Goal: Task Accomplishment & Management: Manage account settings

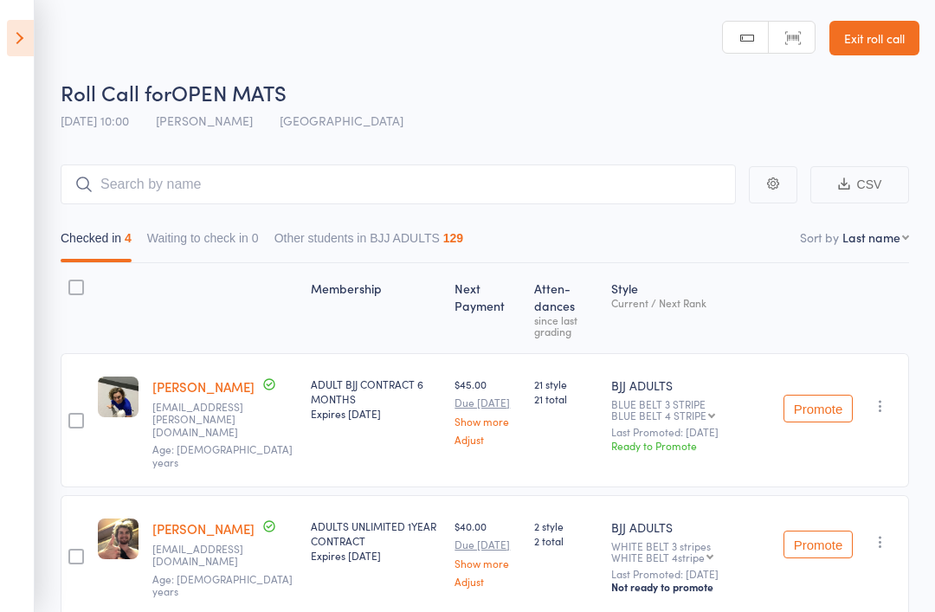
click at [11, 54] on icon at bounding box center [20, 38] width 27 height 36
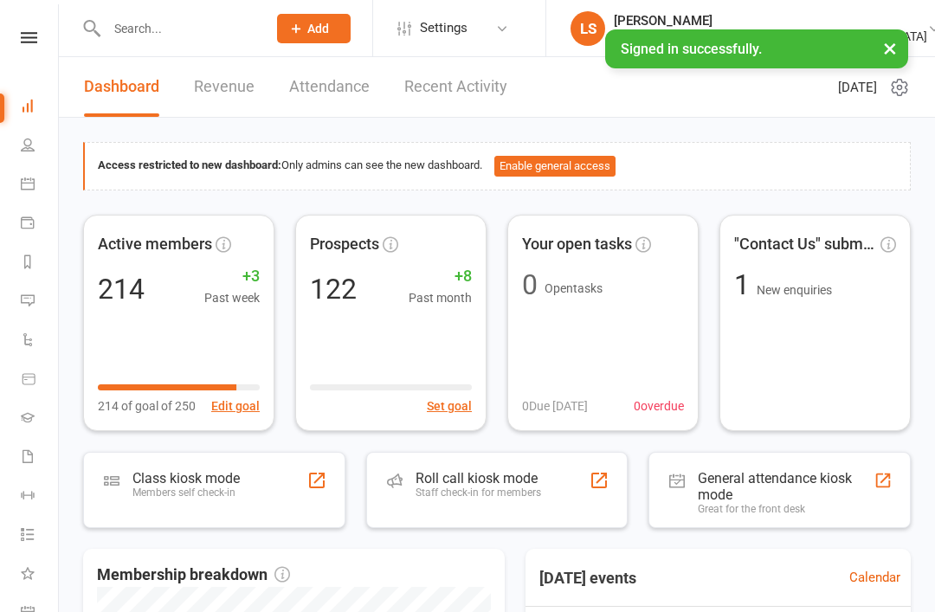
click at [116, 35] on input "text" at bounding box center [177, 28] width 153 height 24
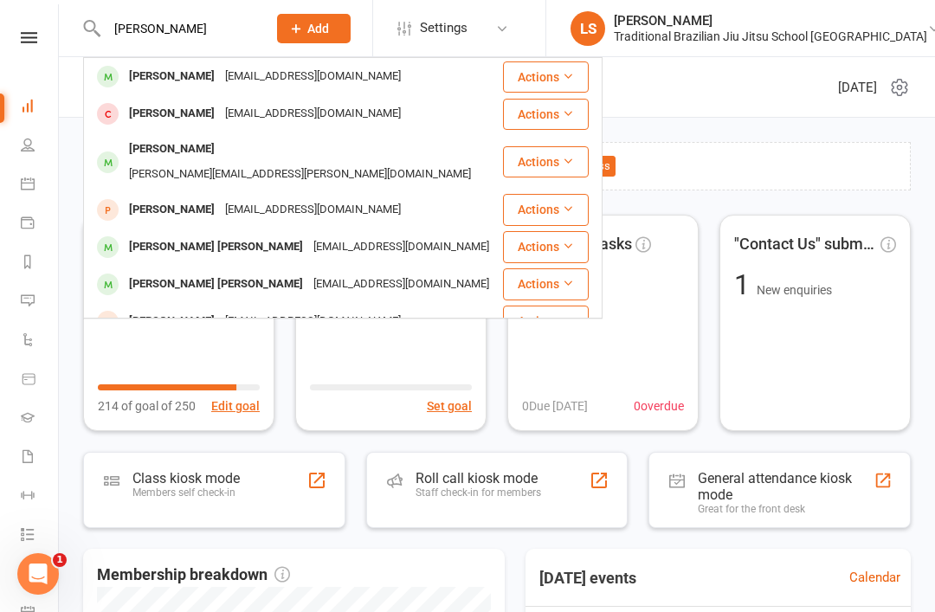
type input "James"
click at [168, 117] on div "James Smith" at bounding box center [172, 113] width 96 height 25
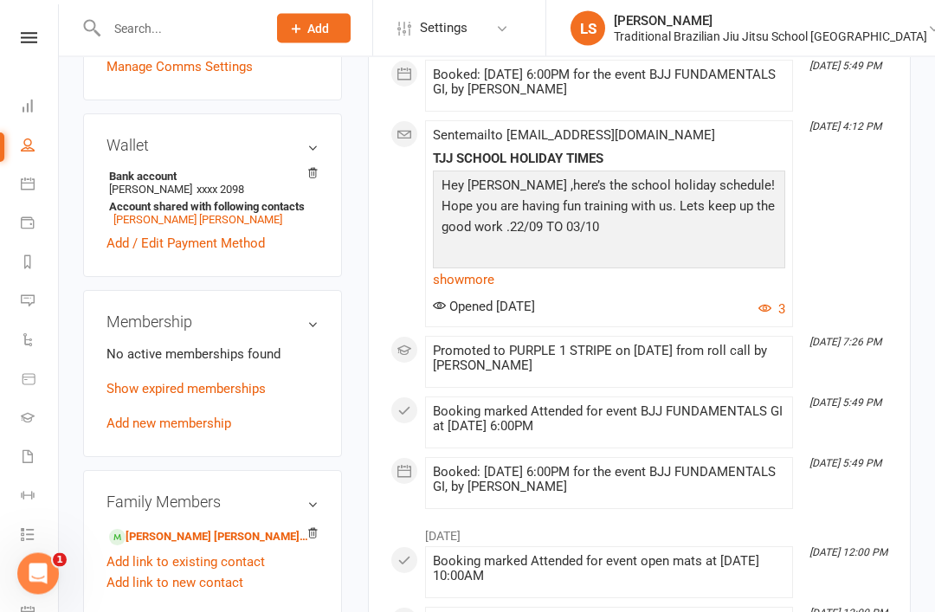
scroll to position [500, 0]
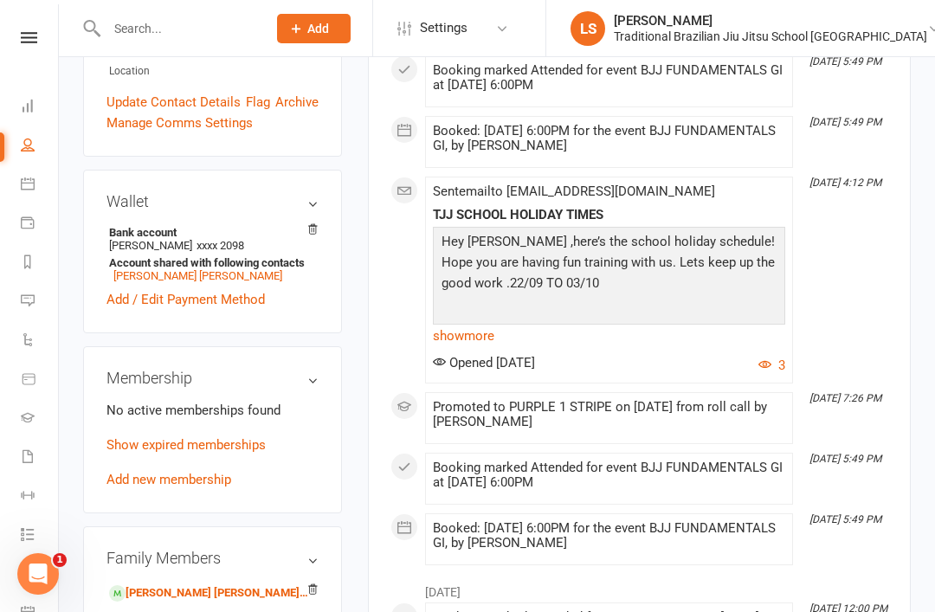
click at [229, 437] on link "Show expired memberships" at bounding box center [185, 445] width 159 height 16
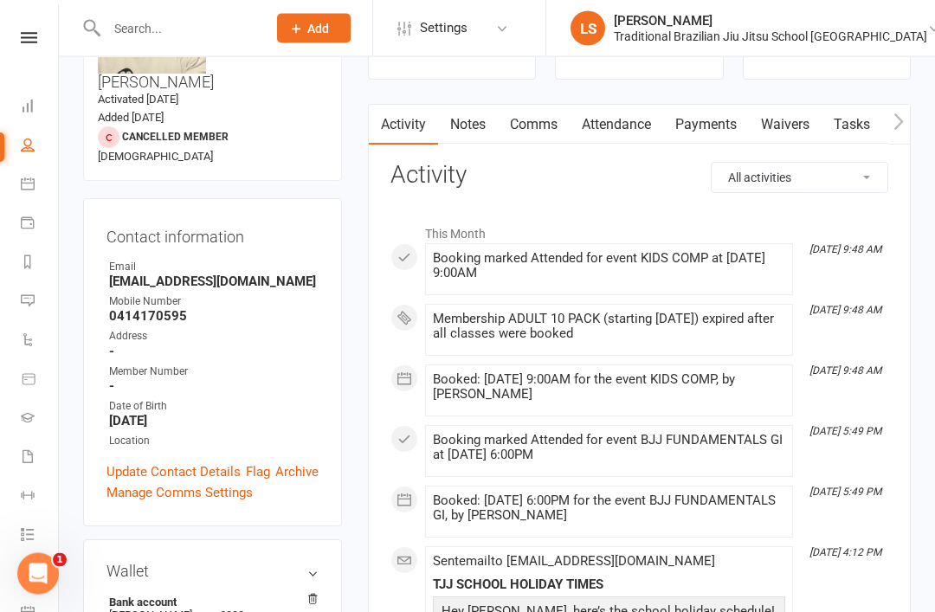
scroll to position [107, 0]
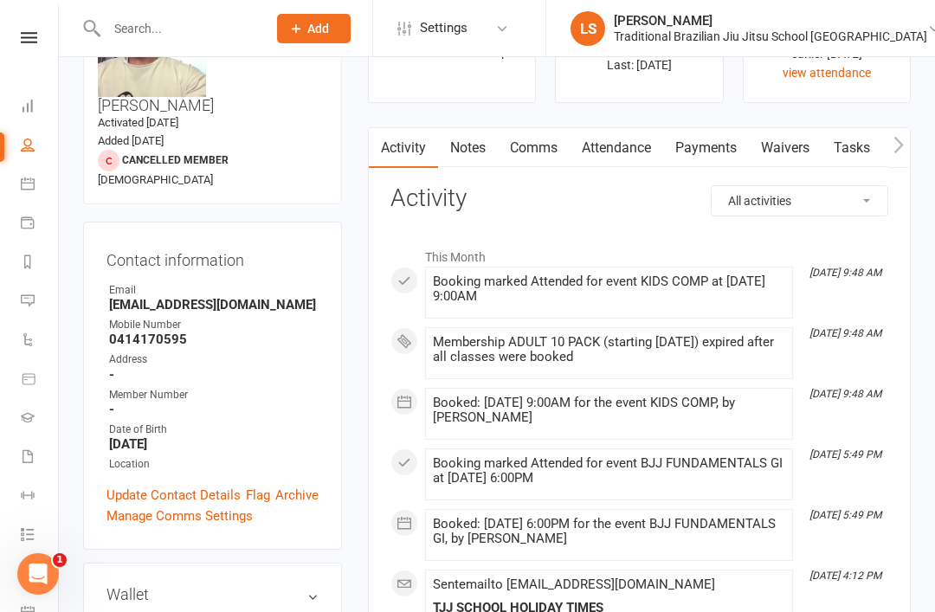
click at [630, 151] on link "Attendance" at bounding box center [616, 148] width 93 height 40
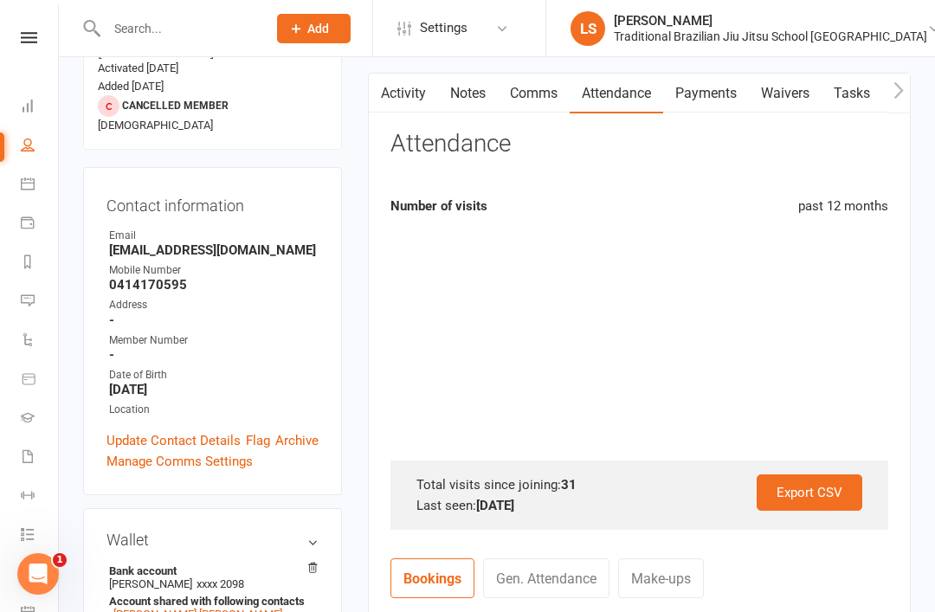
scroll to position [163, 0]
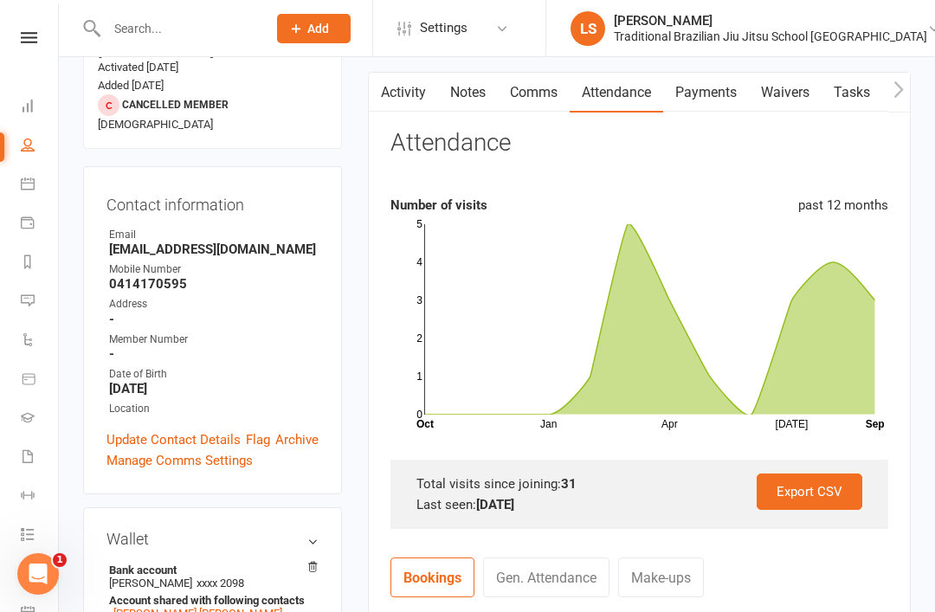
click at [757, 428] on icon "Jan Apr Jul Month Oct Sep 0 1 2 3 4 5" at bounding box center [639, 324] width 498 height 216
click at [746, 394] on rect at bounding box center [650, 319] width 450 height 190
click at [746, 393] on rect at bounding box center [650, 319] width 450 height 190
click at [841, 262] on icon at bounding box center [650, 318] width 450 height 191
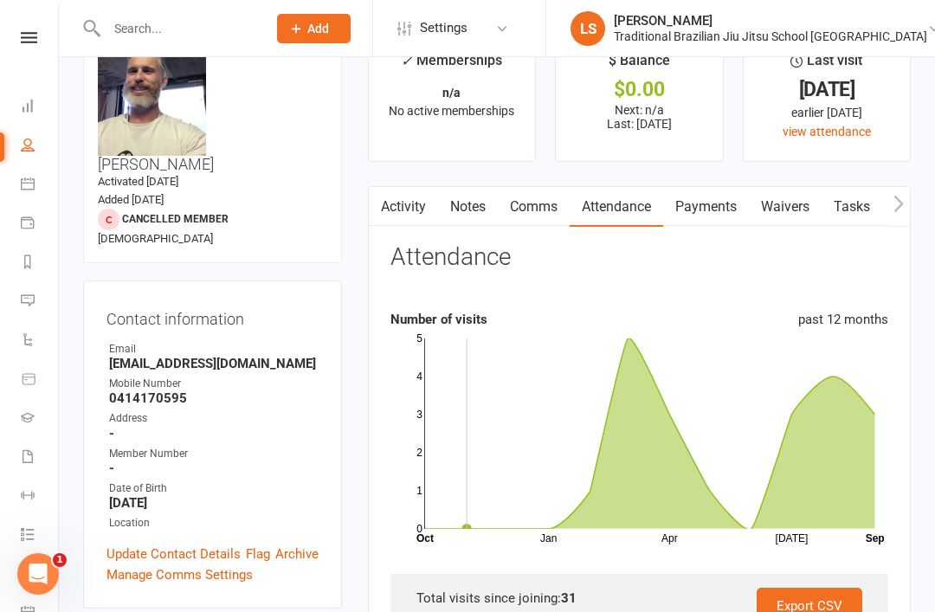
scroll to position [51, 0]
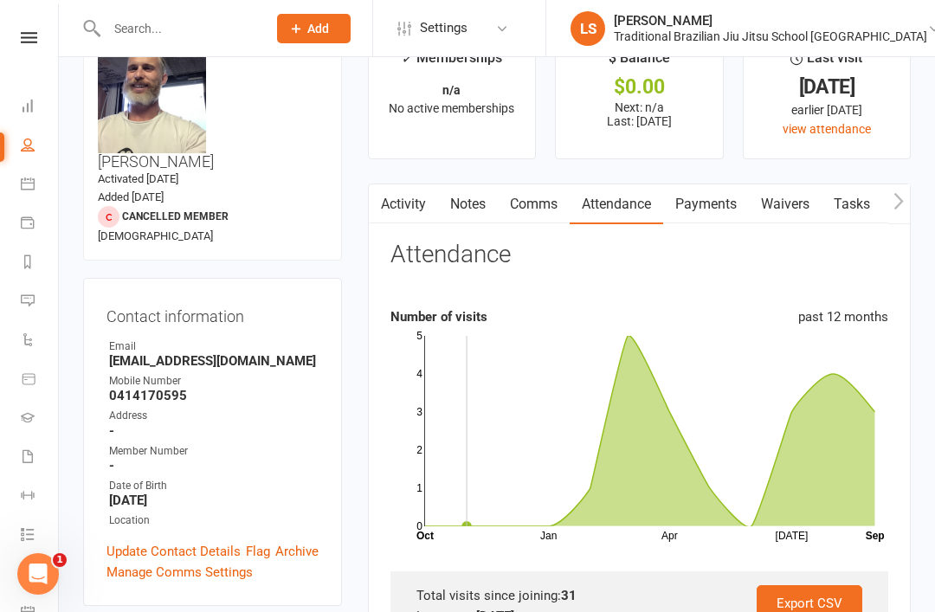
click at [794, 412] on icon at bounding box center [650, 430] width 450 height 191
click at [757, 501] on rect at bounding box center [650, 431] width 450 height 190
click at [801, 414] on icon at bounding box center [650, 430] width 450 height 191
click at [832, 365] on rect at bounding box center [650, 431] width 450 height 190
click at [870, 410] on icon at bounding box center [650, 430] width 450 height 191
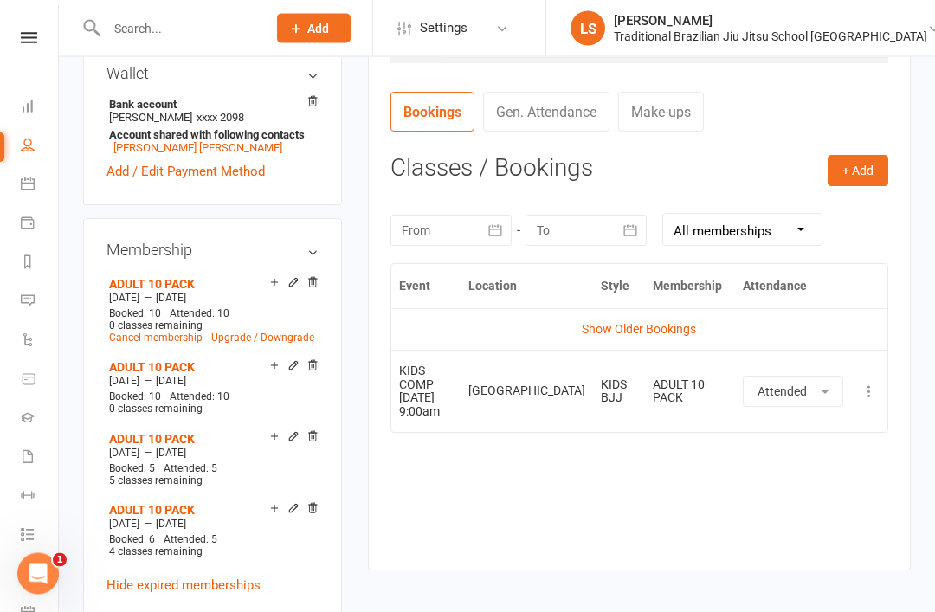
scroll to position [626, 0]
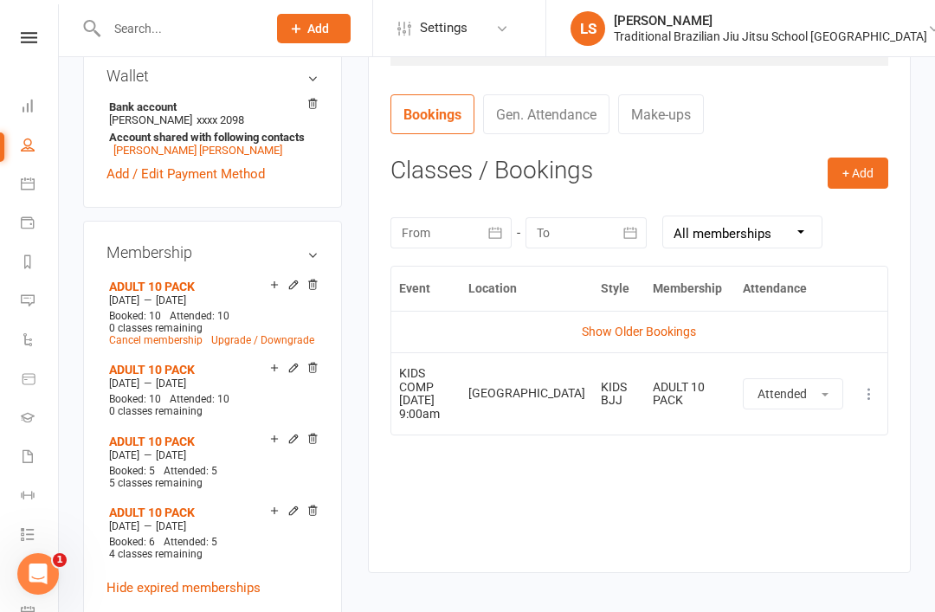
click at [205, 611] on link "Add new membership" at bounding box center [168, 623] width 125 height 16
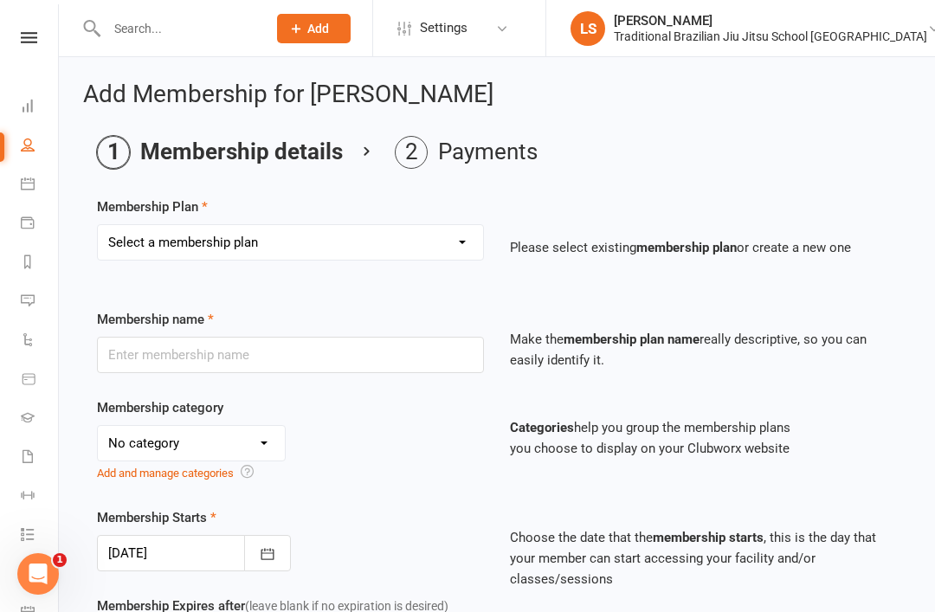
click at [473, 255] on select "Select a membership plan Create new Membership Plan 10 PACK ADULTS 1 WEEK TRIAL…" at bounding box center [290, 242] width 385 height 35
select select "3"
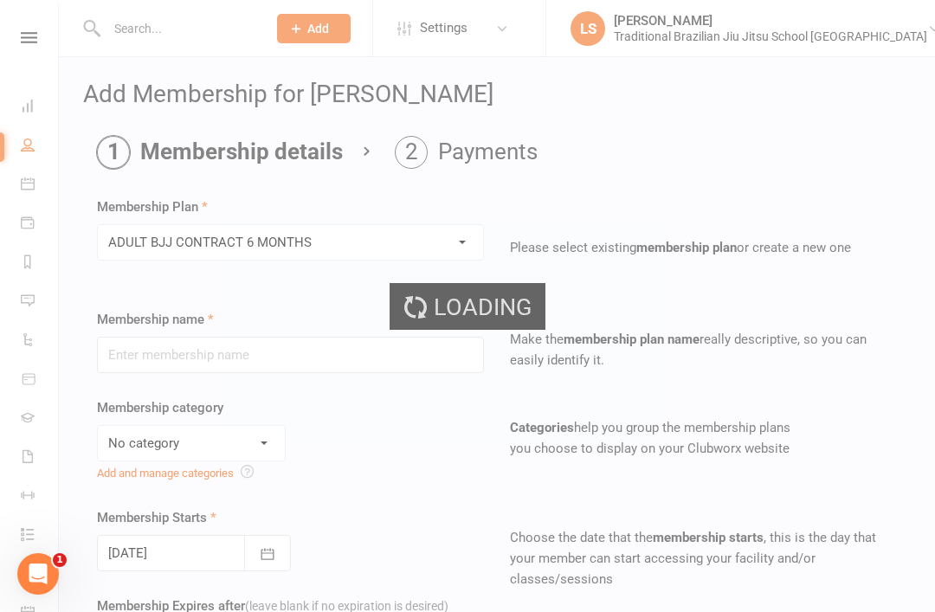
type input "ADULT BJJ CONTRACT 6 MONTHS"
select select "0"
type input "5"
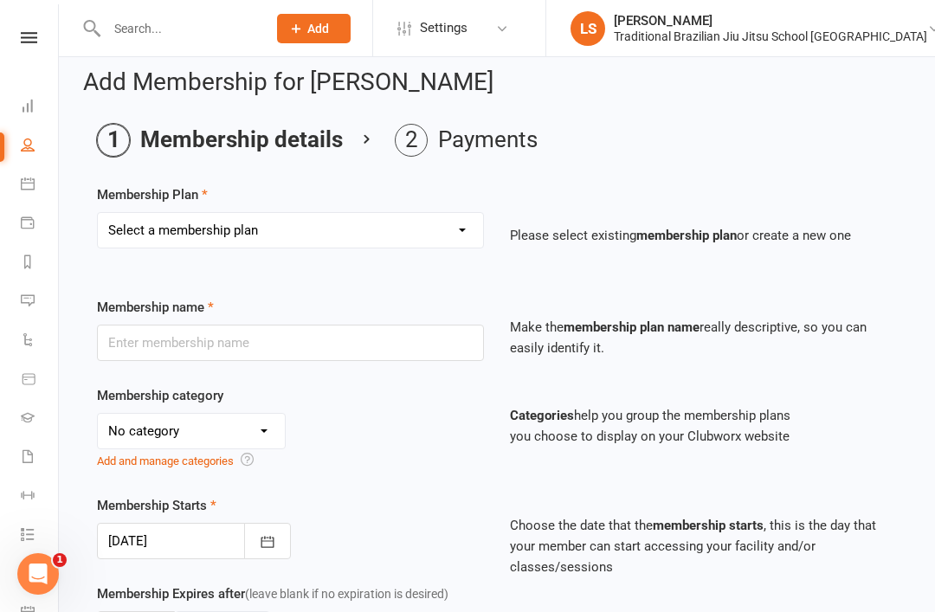
scroll to position [100, 0]
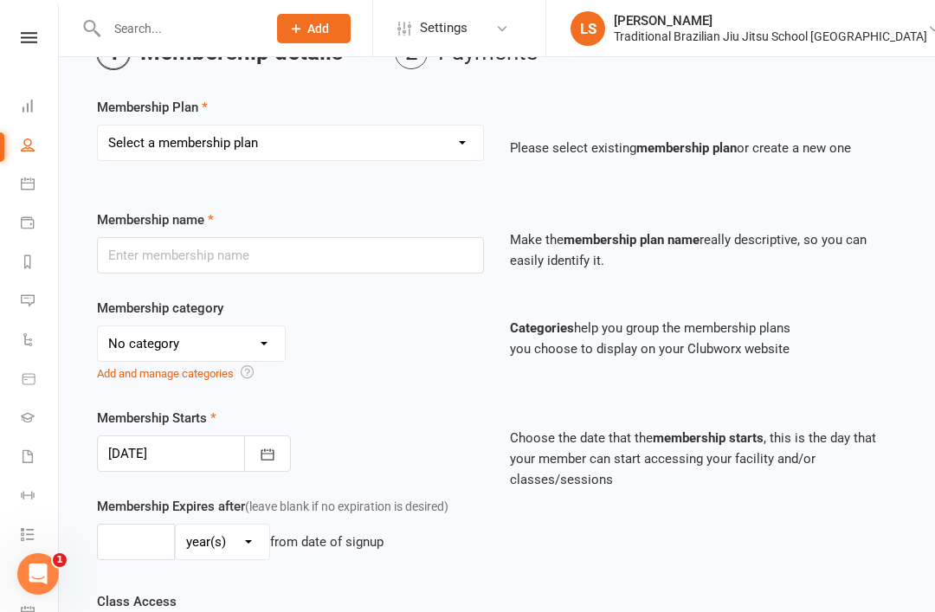
click at [174, 443] on div at bounding box center [194, 453] width 194 height 36
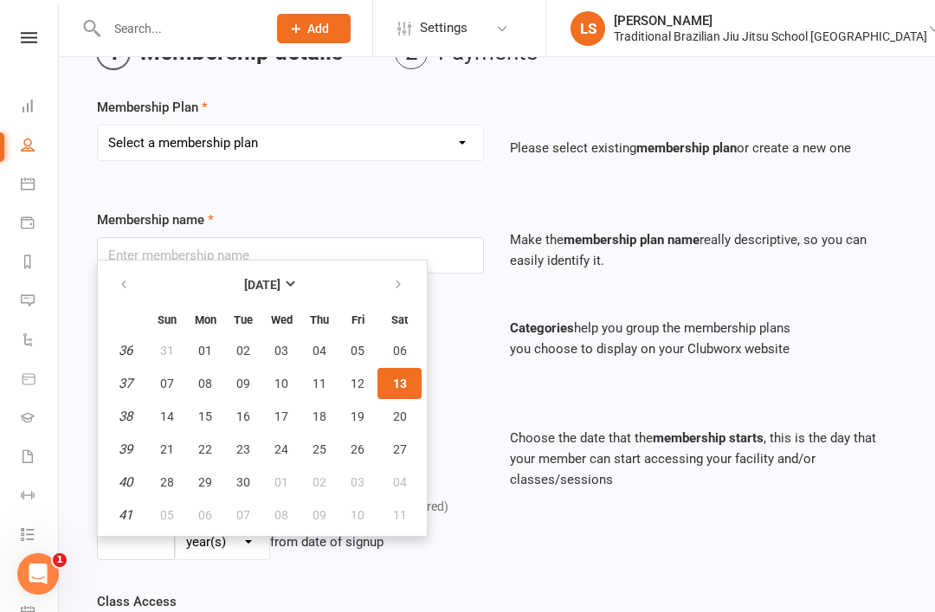
click at [468, 364] on div "No category BJJ ADULTS BJJ KIDS HOLIDAY MEMBERSHIP KIDS 0 KIDS 1 KIDS 2 KIDS 3 …" at bounding box center [290, 354] width 387 height 58
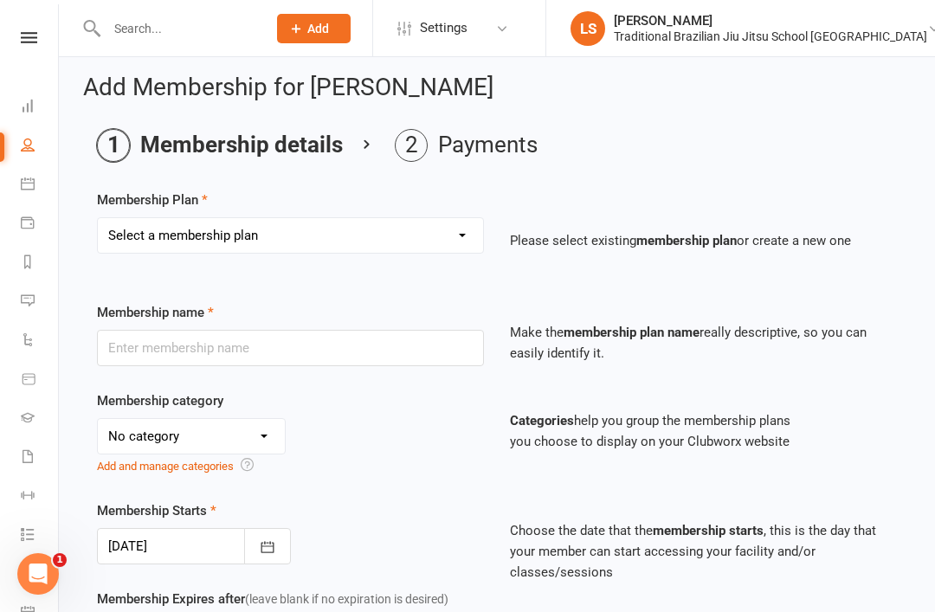
scroll to position [6, 0]
click at [334, 238] on select "Select a membership plan Create new Membership Plan 10 PACK ADULTS 1 WEEK TRIAL…" at bounding box center [290, 236] width 385 height 35
select select "3"
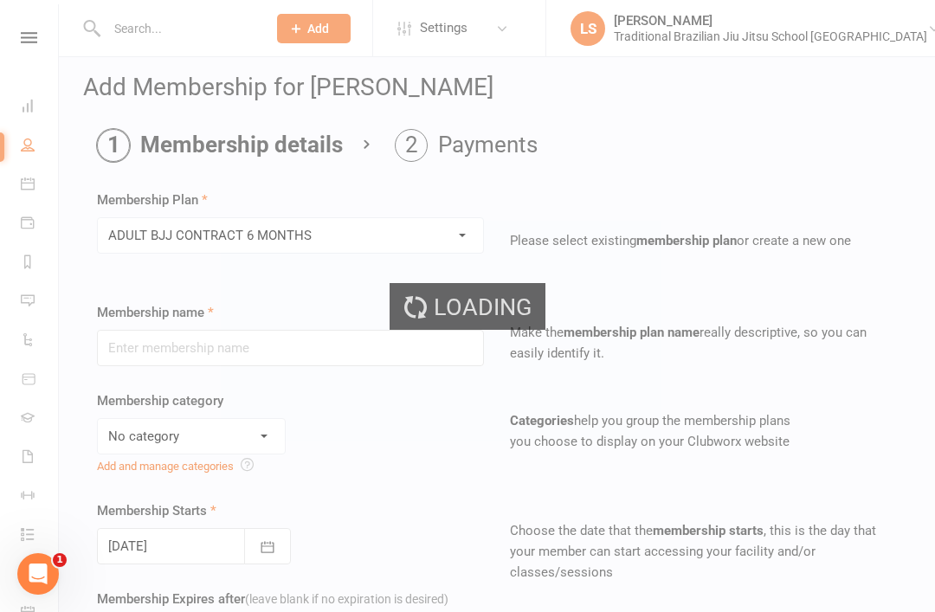
type input "ADULT BJJ CONTRACT 6 MONTHS"
select select "0"
type input "5"
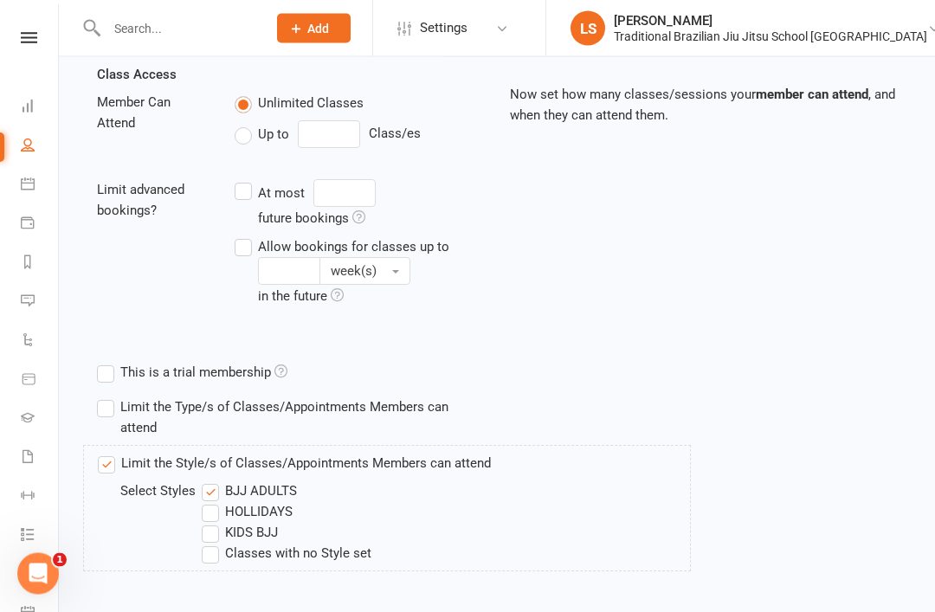
scroll to position [672, 0]
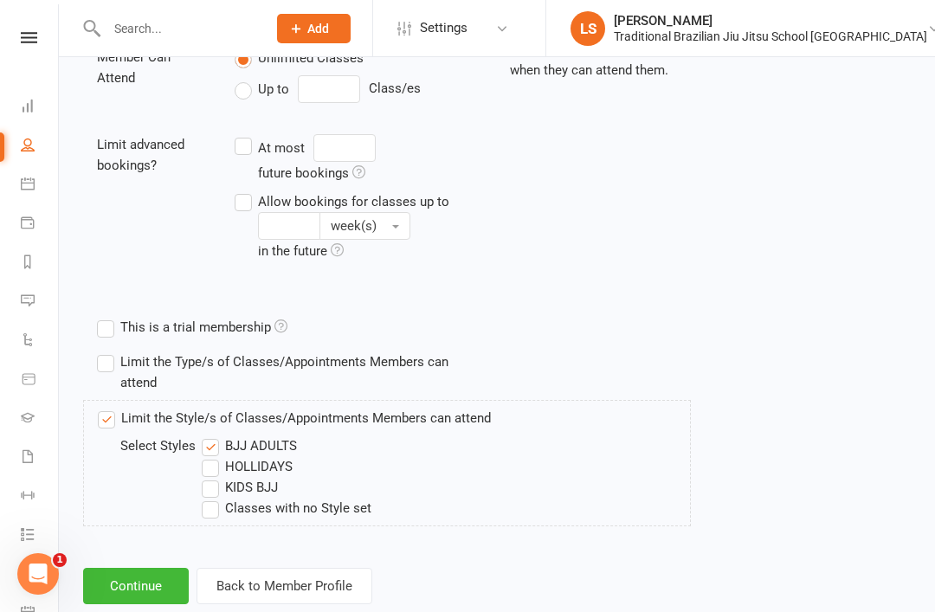
click at [154, 588] on button "Continue" at bounding box center [136, 586] width 106 height 36
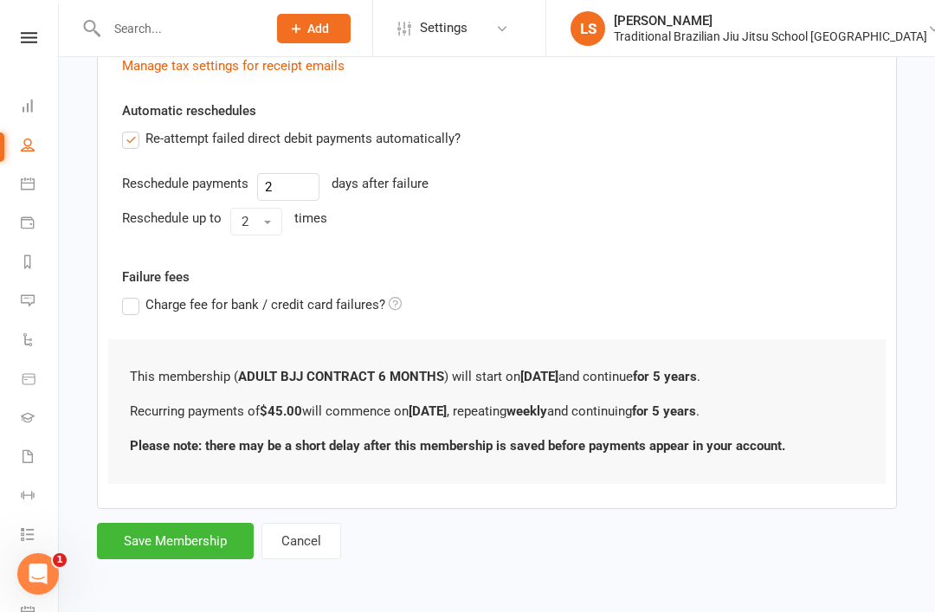
scroll to position [0, 0]
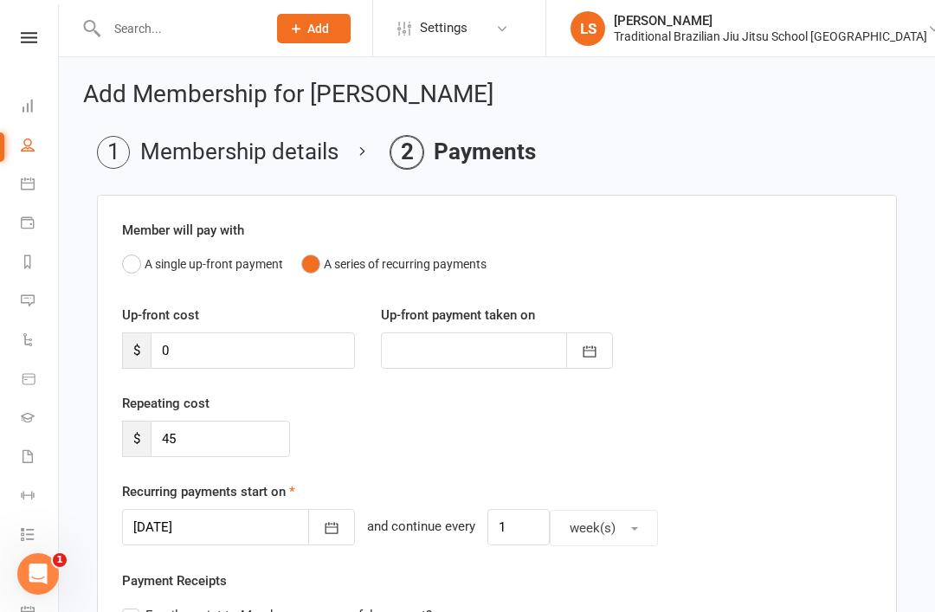
click at [201, 530] on div at bounding box center [238, 527] width 233 height 36
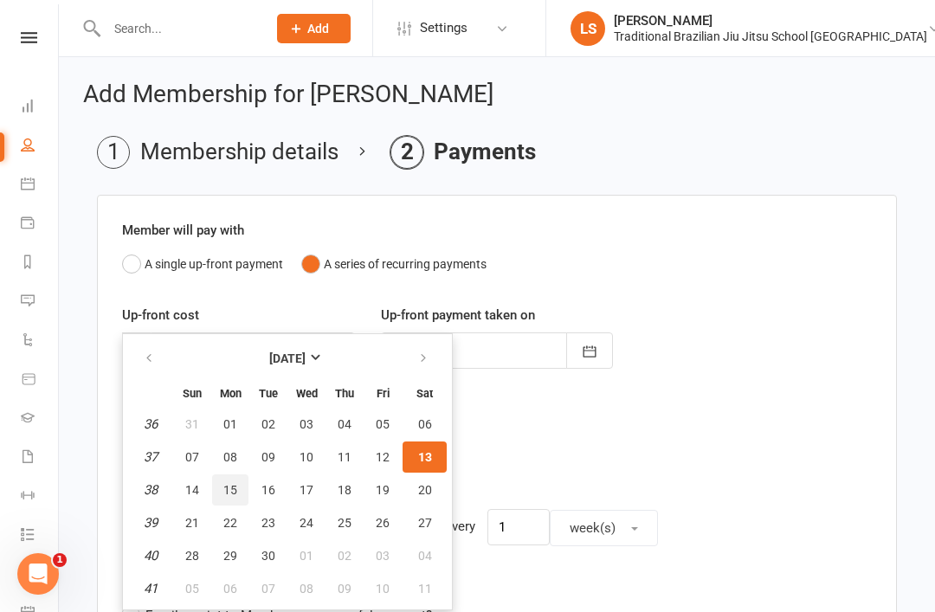
click at [235, 483] on span "15" at bounding box center [230, 490] width 14 height 14
type input "15 Sep 2025"
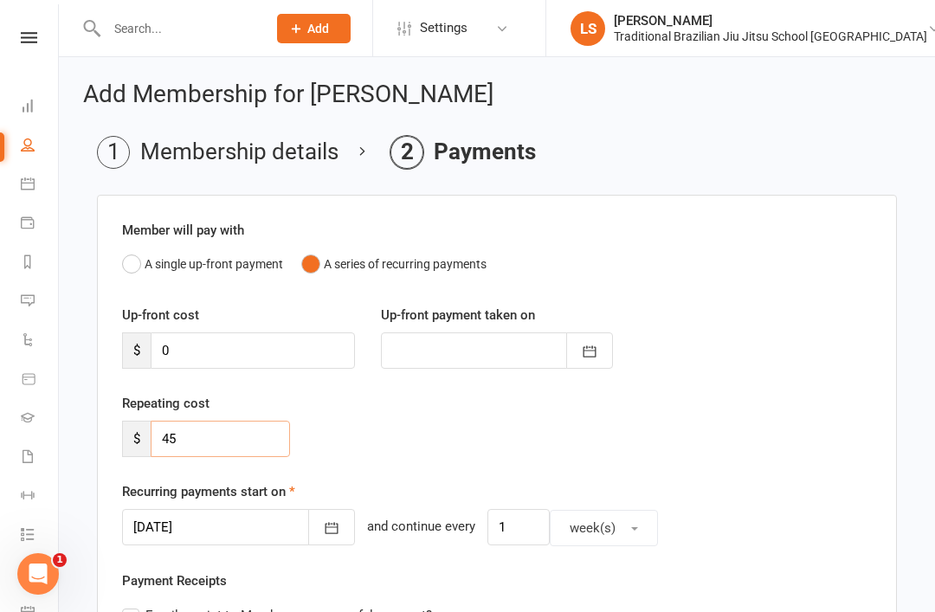
click at [216, 432] on input "45" at bounding box center [220, 439] width 139 height 36
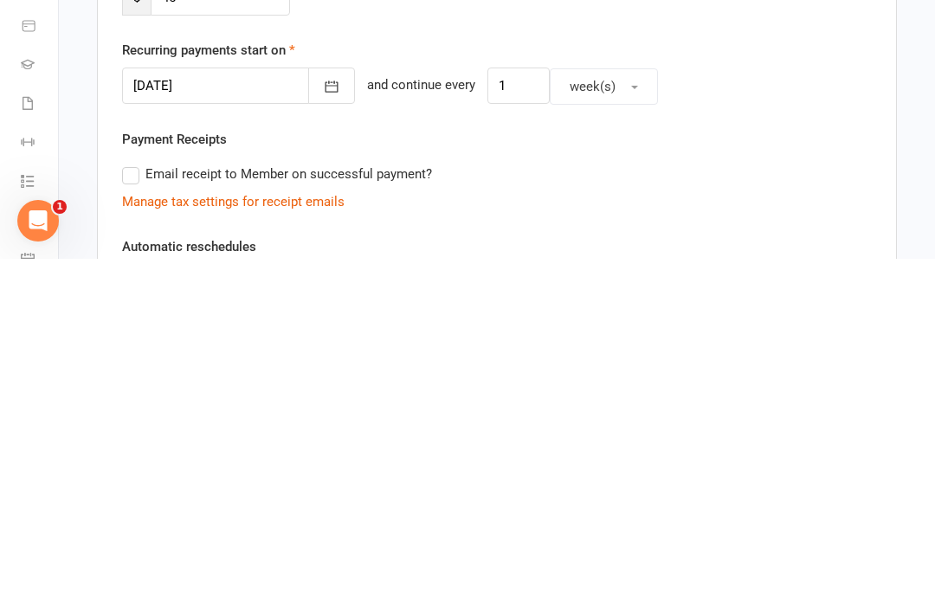
click at [703, 232] on div "Member will pay with A single up-front payment A series of recurring payments U…" at bounding box center [497, 552] width 800 height 892
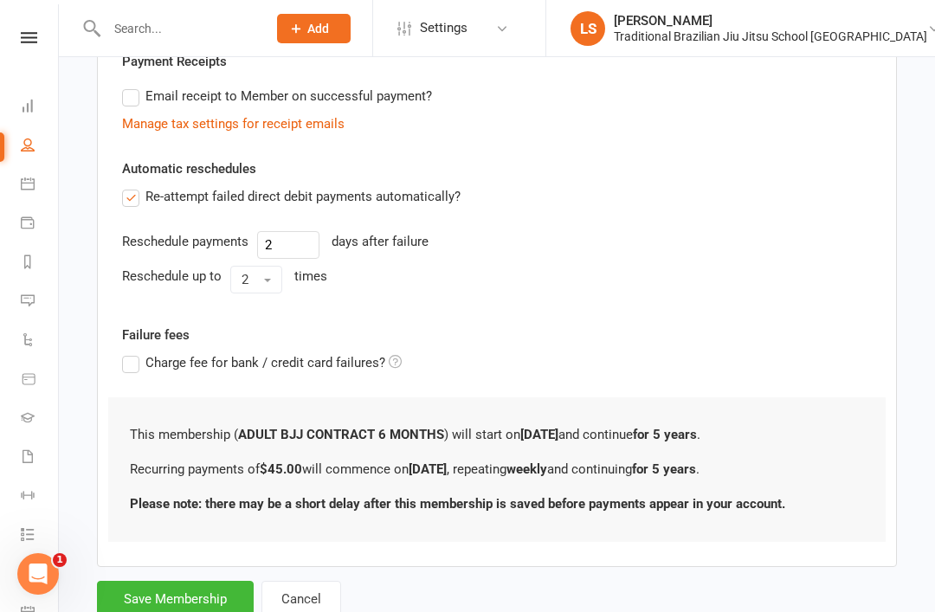
scroll to position [536, 0]
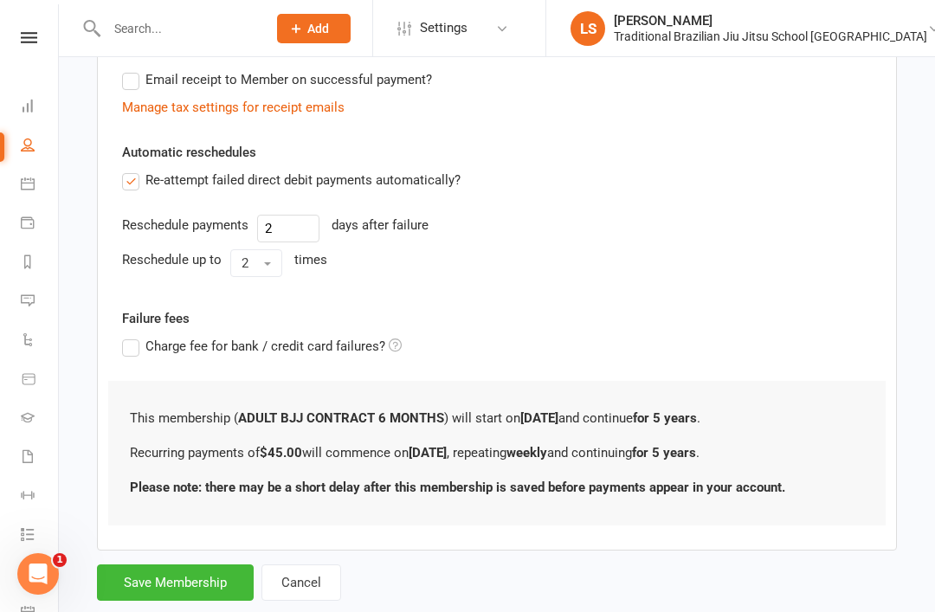
click at [198, 583] on button "Save Membership" at bounding box center [175, 582] width 157 height 36
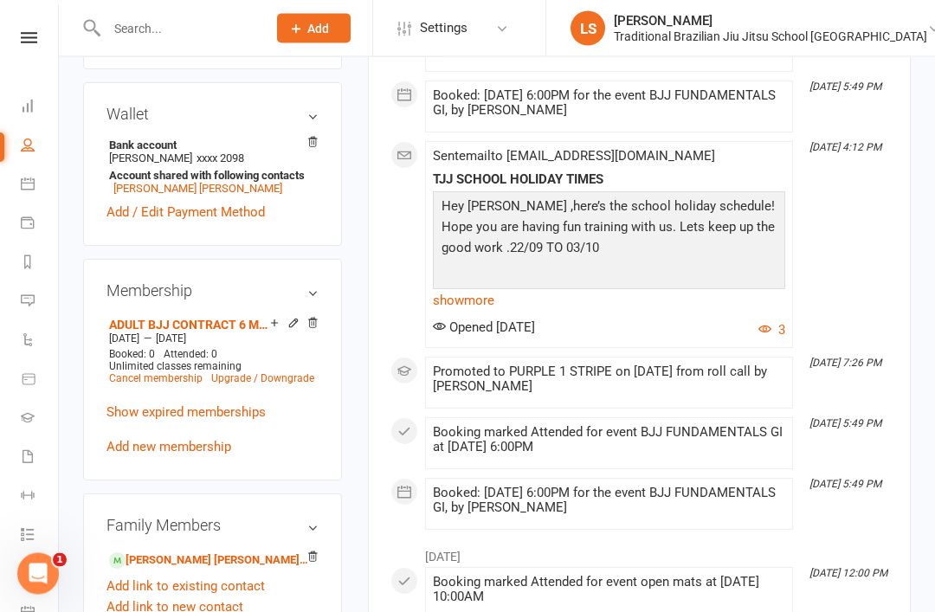
scroll to position [596, 0]
click at [179, 551] on link "Maddox Smith - Child" at bounding box center [209, 560] width 201 height 18
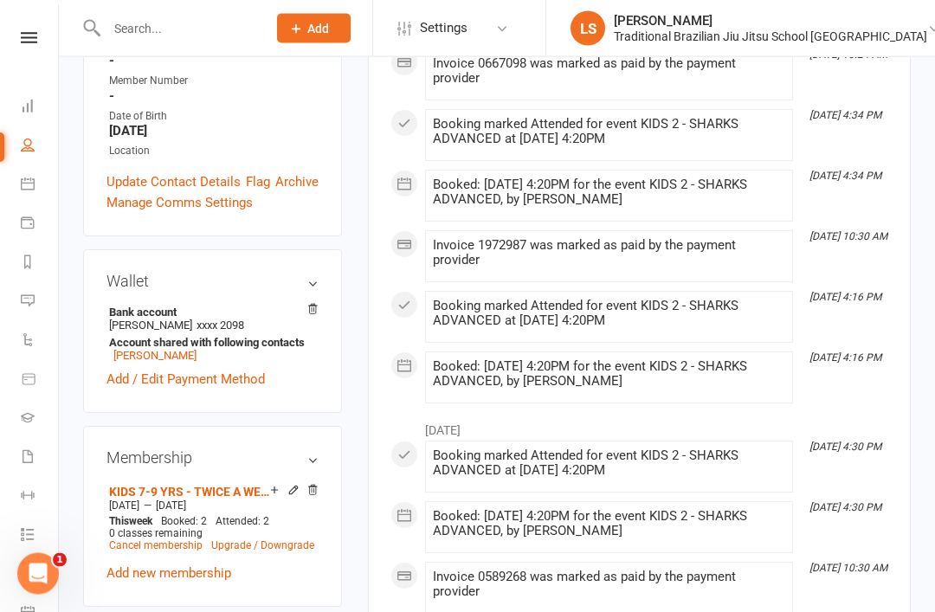
scroll to position [447, 0]
click at [289, 484] on icon at bounding box center [293, 490] width 12 height 12
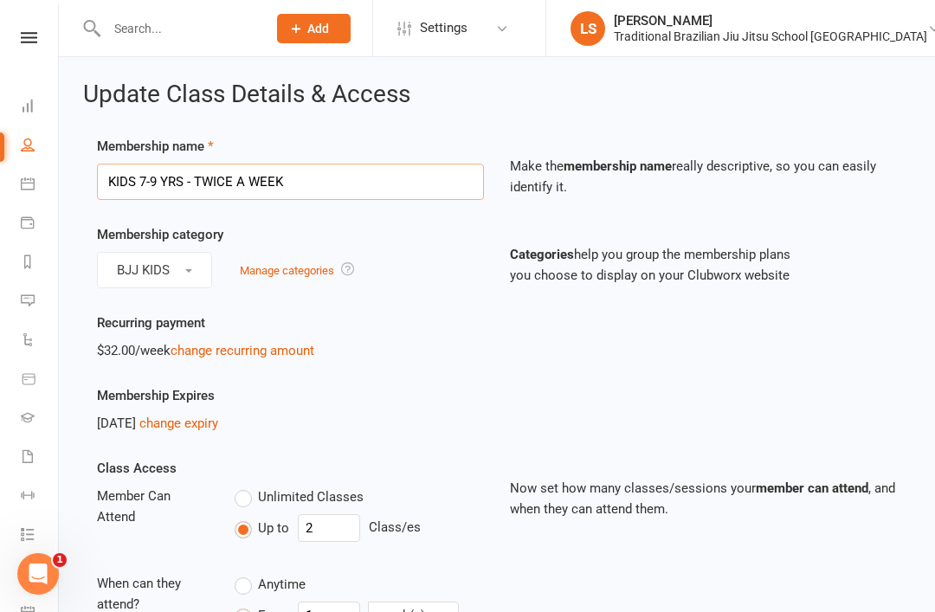
click at [302, 181] on input "KIDS 7-9 YRS - TWICE A WEEK" at bounding box center [290, 182] width 387 height 36
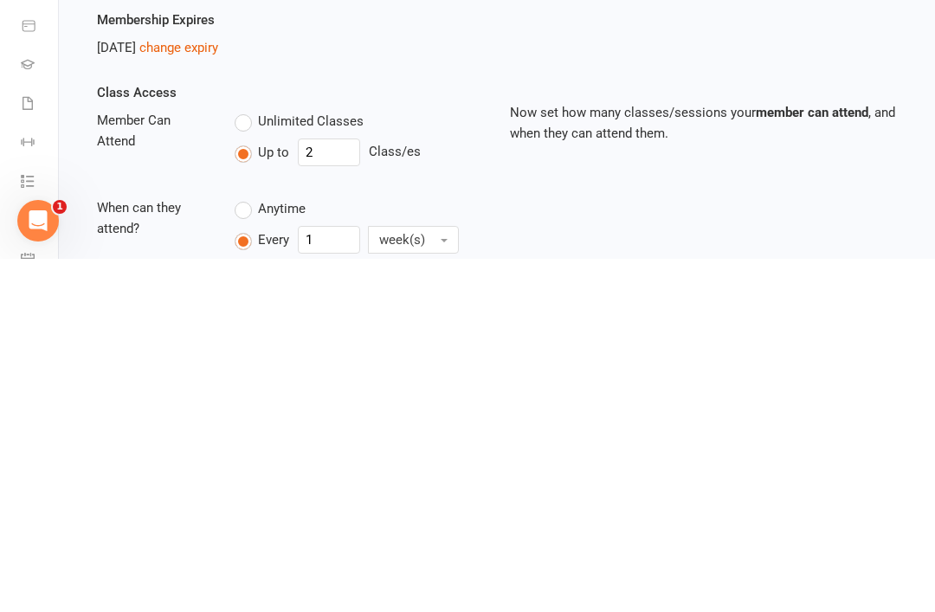
type input "KIDS 7-9 YRS - unlimited"
click at [255, 464] on label "Unlimited Classes" at bounding box center [299, 474] width 129 height 21
click at [246, 464] on input "Unlimited Classes" at bounding box center [240, 464] width 11 height 0
type input "0"
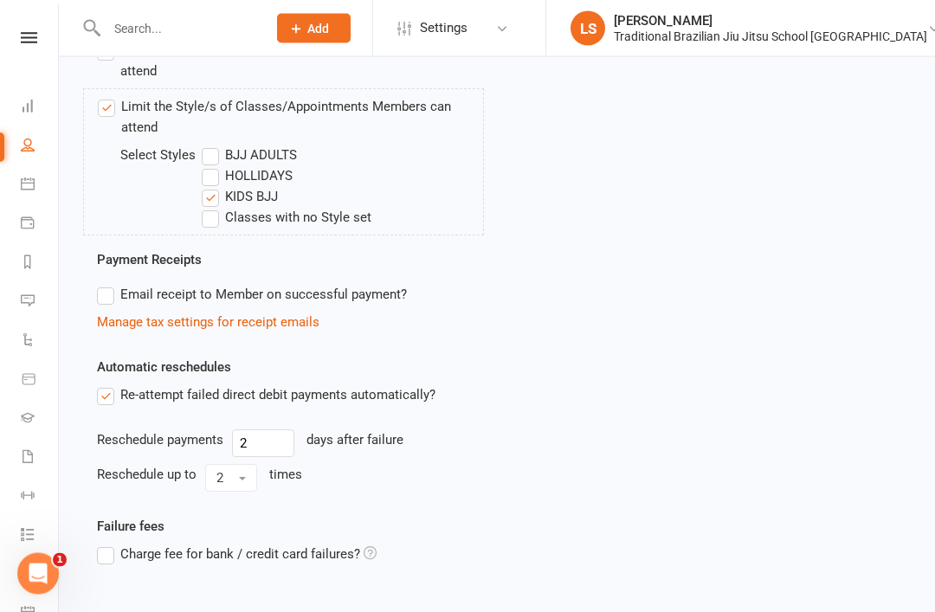
scroll to position [834, 0]
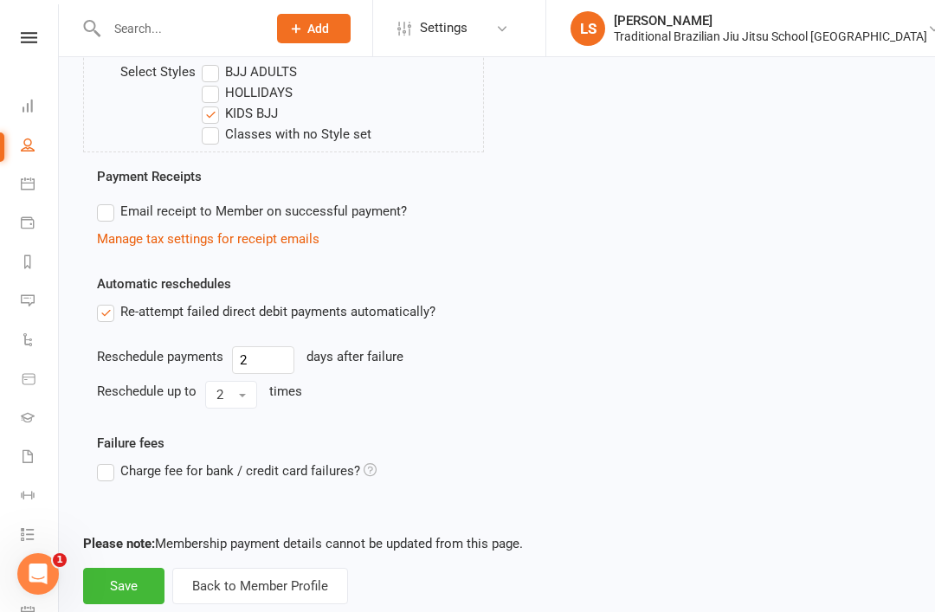
click at [130, 576] on button "Save" at bounding box center [123, 586] width 81 height 36
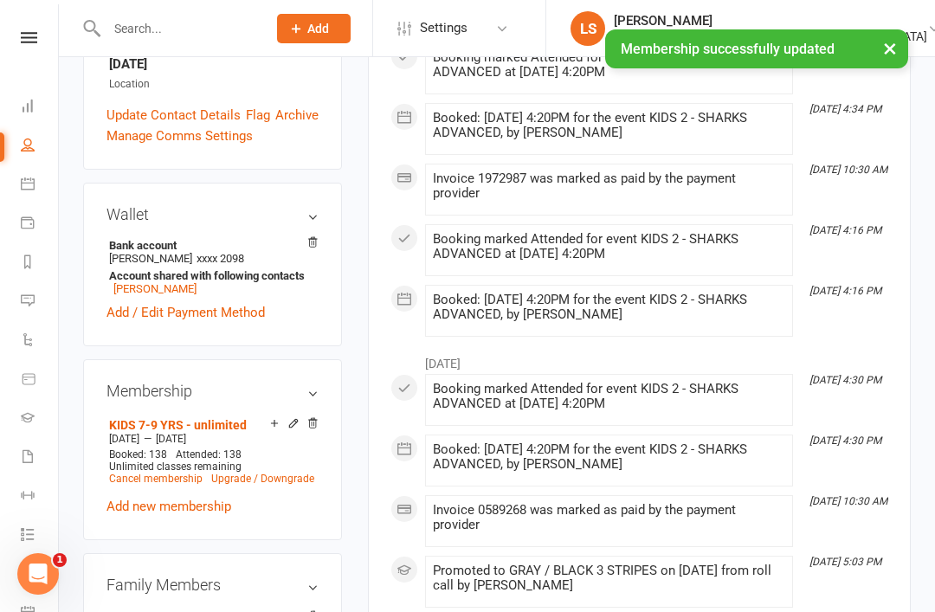
scroll to position [538, 0]
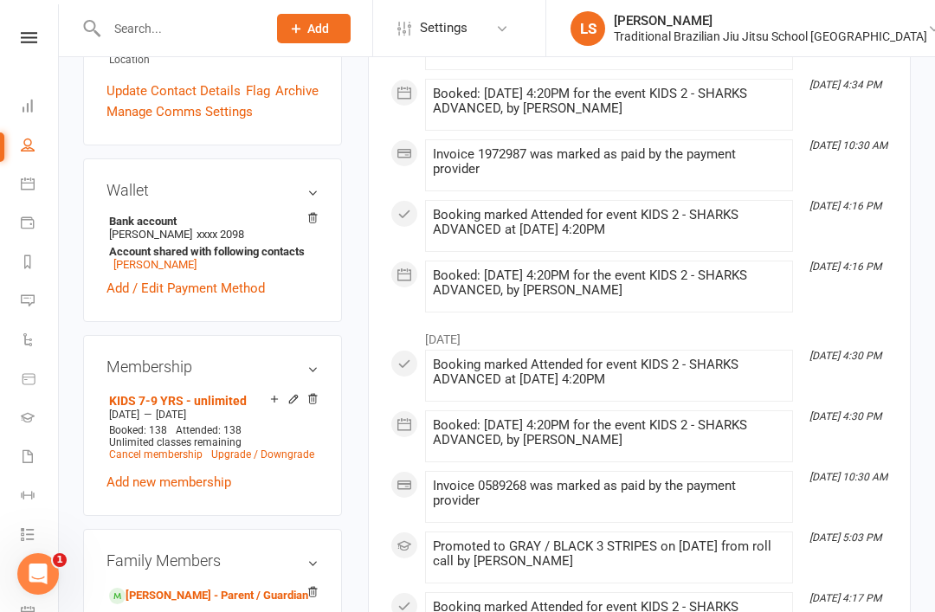
click at [287, 393] on icon at bounding box center [293, 399] width 12 height 12
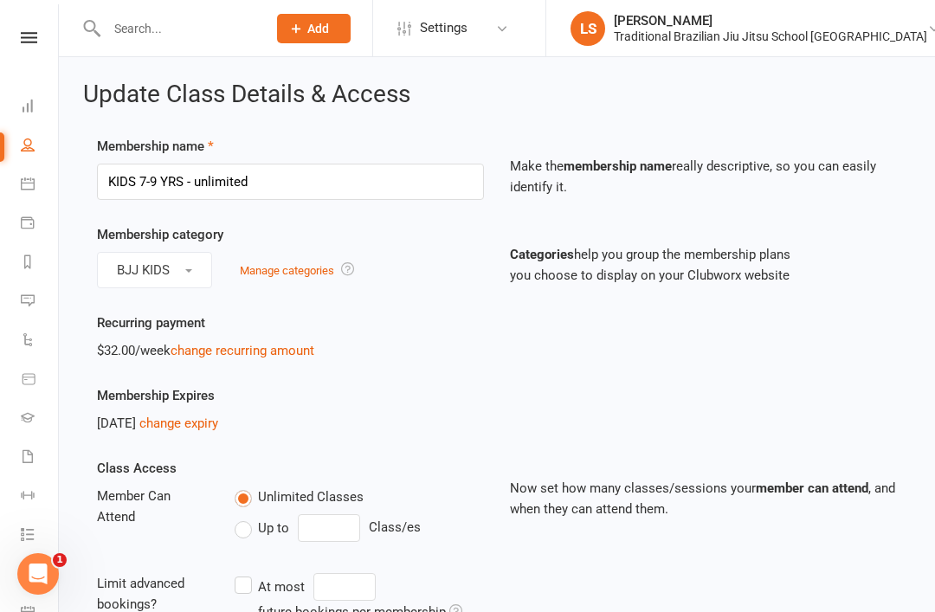
click at [237, 351] on link "change recurring amount" at bounding box center [243, 351] width 144 height 16
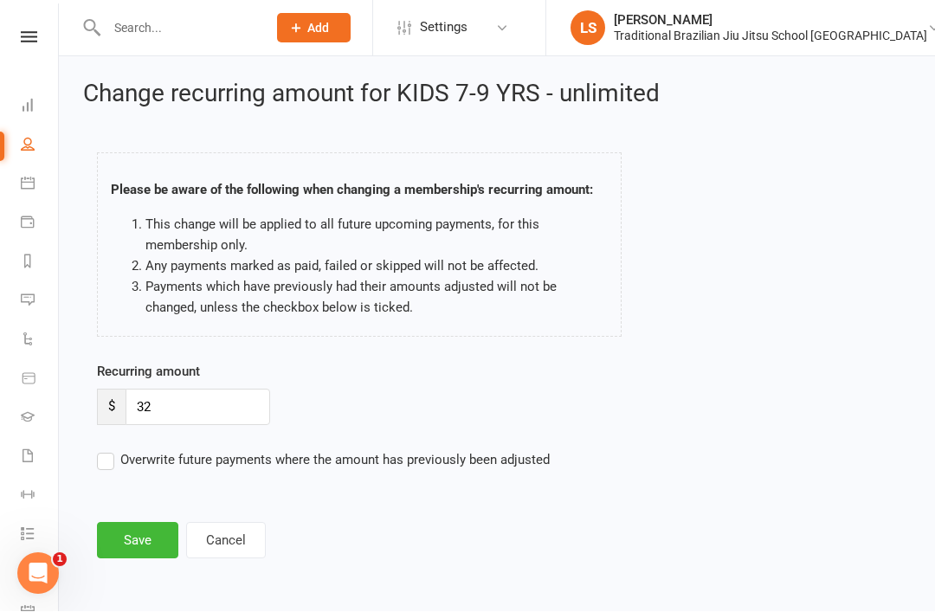
scroll to position [14, 0]
click at [162, 390] on input "32" at bounding box center [198, 408] width 145 height 36
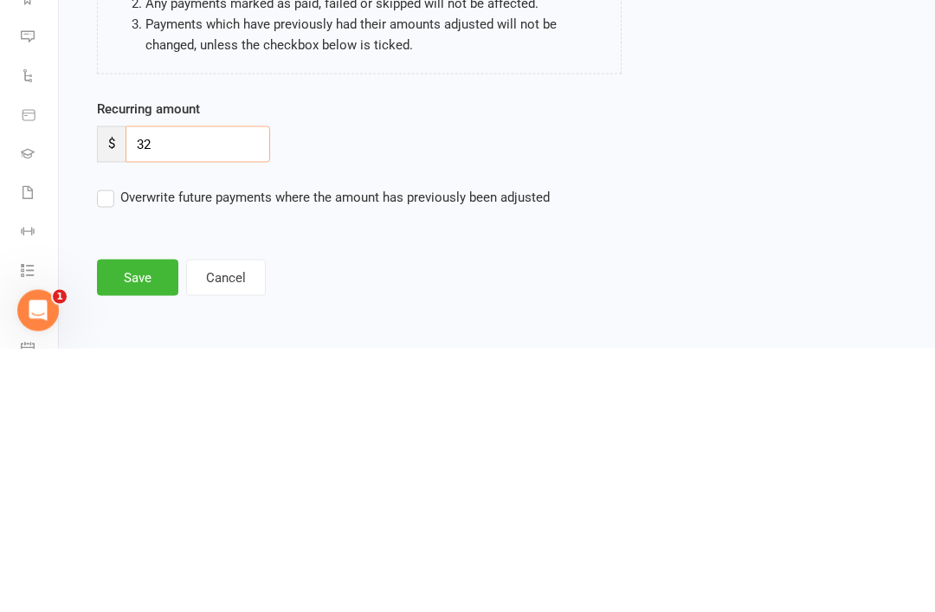
type input "3"
type input "34.2"
click at [713, 362] on div "Recurring amount $ 34.2 Overwrite future payments where the amount has previous…" at bounding box center [497, 428] width 826 height 133
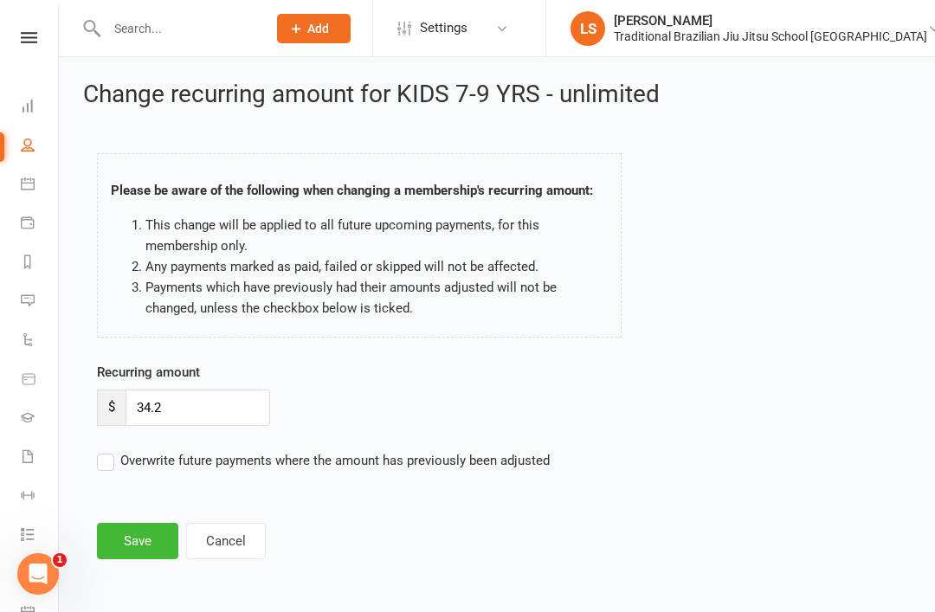
click at [152, 523] on button "Save" at bounding box center [137, 541] width 81 height 36
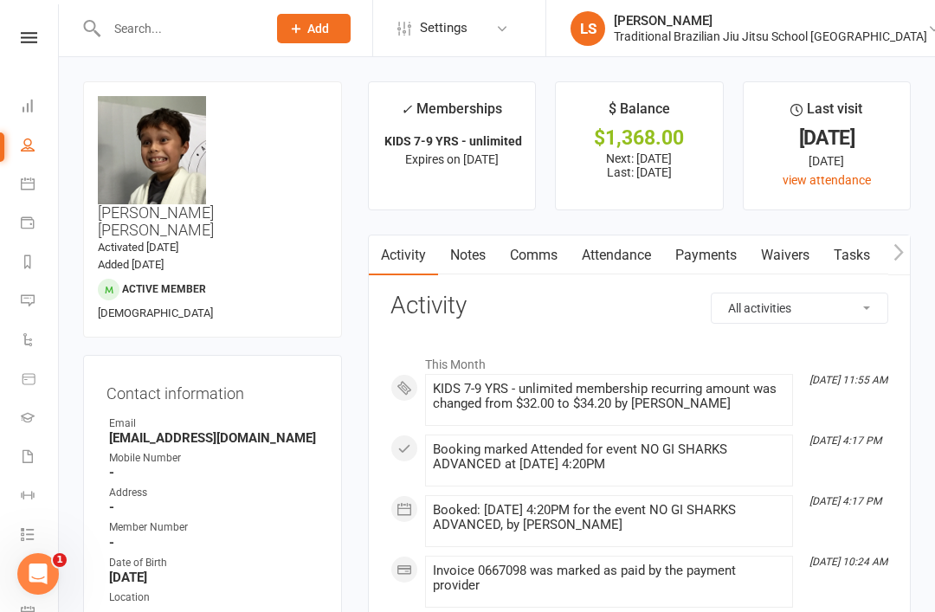
click at [473, 256] on link "Notes" at bounding box center [468, 255] width 60 height 40
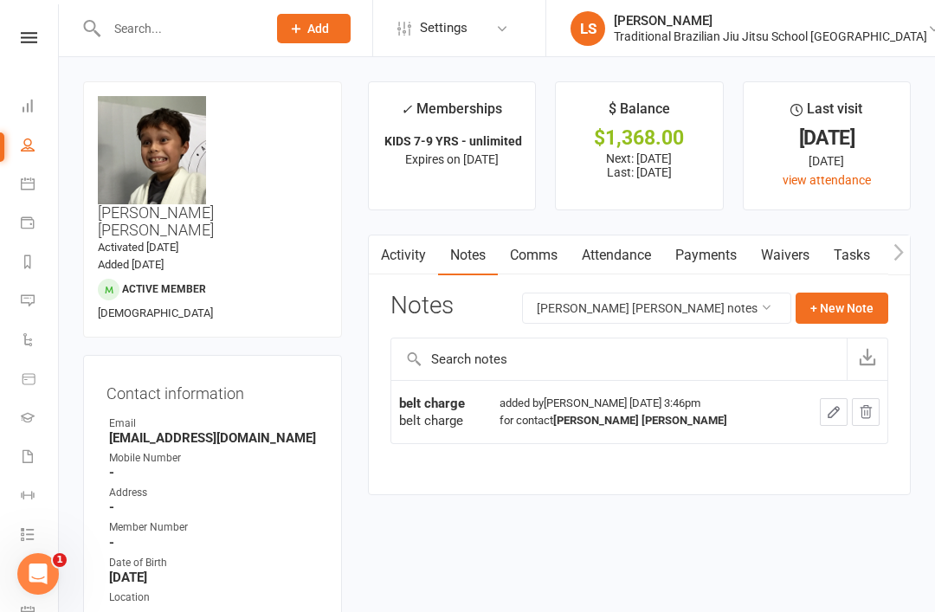
click at [851, 309] on button "+ New Note" at bounding box center [842, 308] width 93 height 31
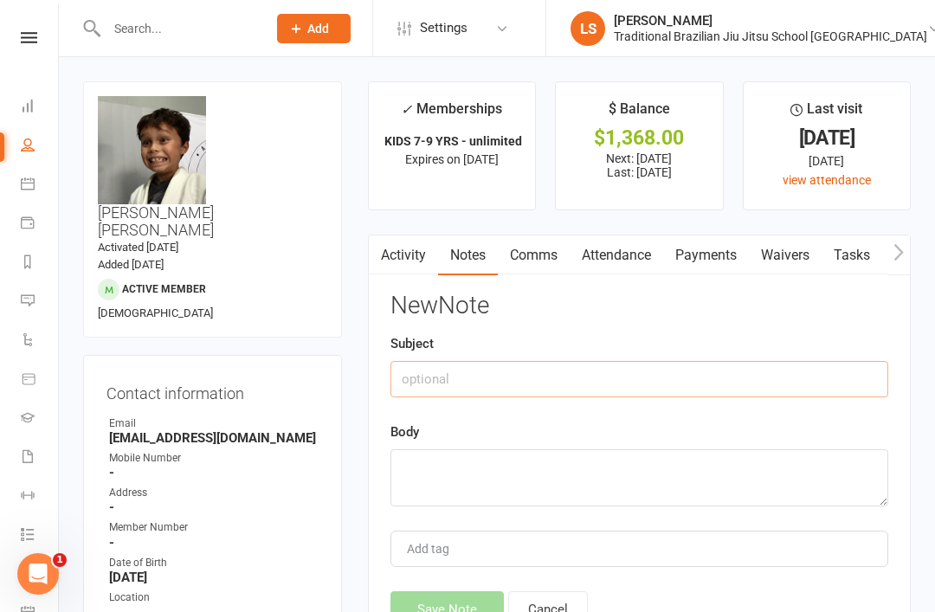
click at [568, 365] on input "text" at bounding box center [639, 379] width 498 height 36
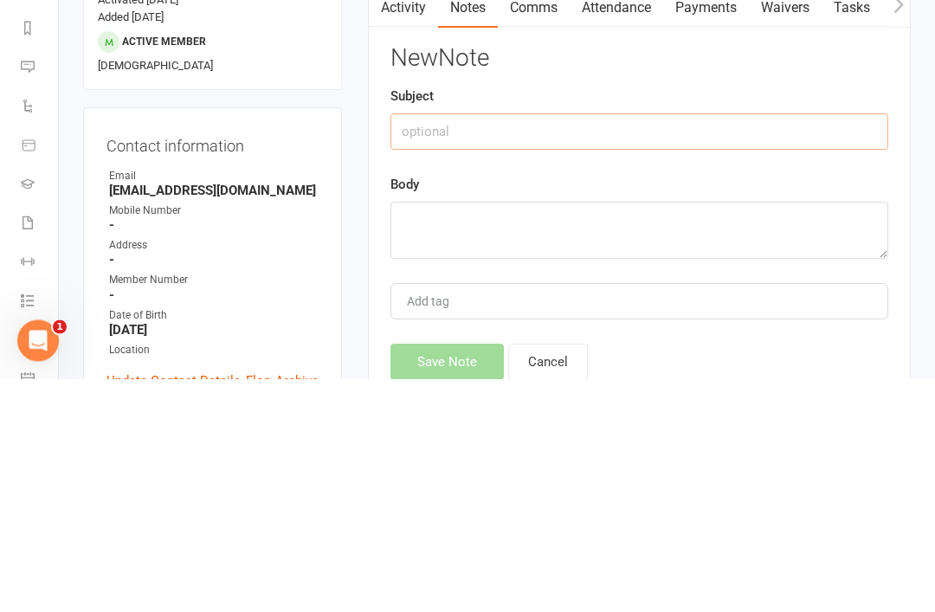
type input "V"
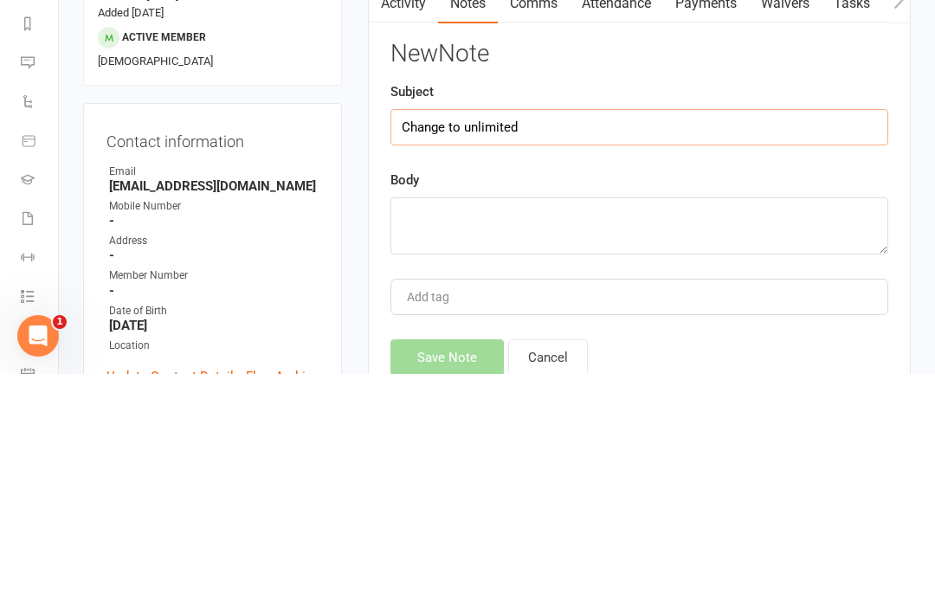
type input "Change to unlimited"
click at [561, 435] on textarea at bounding box center [639, 463] width 498 height 57
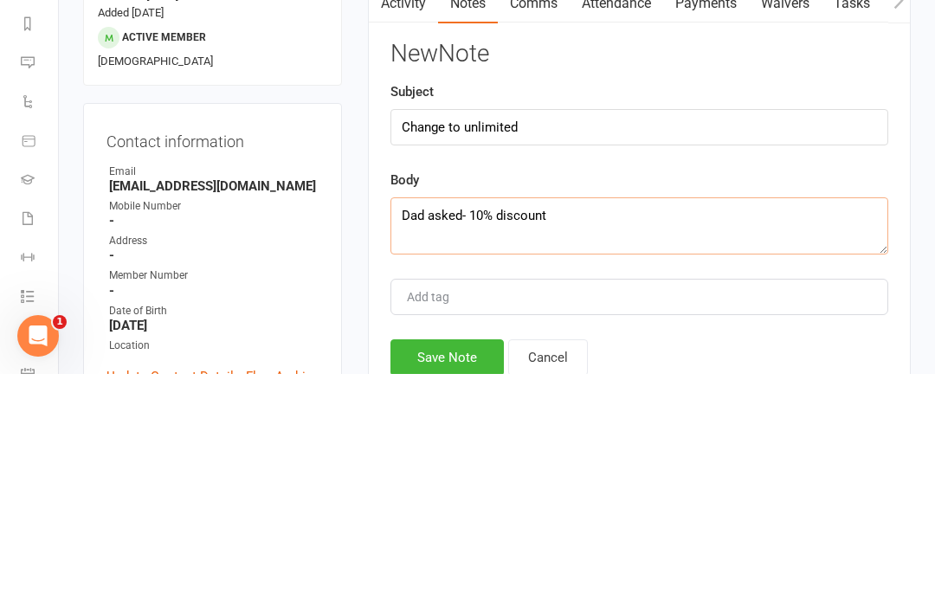
click at [759, 435] on textarea "Dad asked- 10% discount" at bounding box center [639, 463] width 498 height 57
type textarea "Dad asked- 10% discount"
click at [903, 259] on div "Activity Notes Comms Attendance Payments Waivers Tasks Automations Workouts Gra…" at bounding box center [639, 443] width 543 height 444
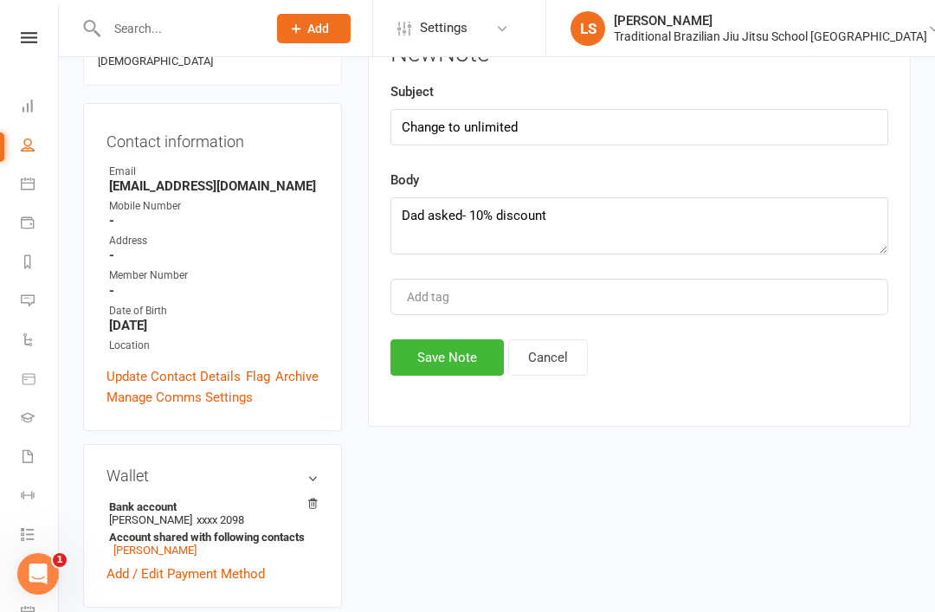
click at [454, 341] on button "Save Note" at bounding box center [446, 357] width 113 height 36
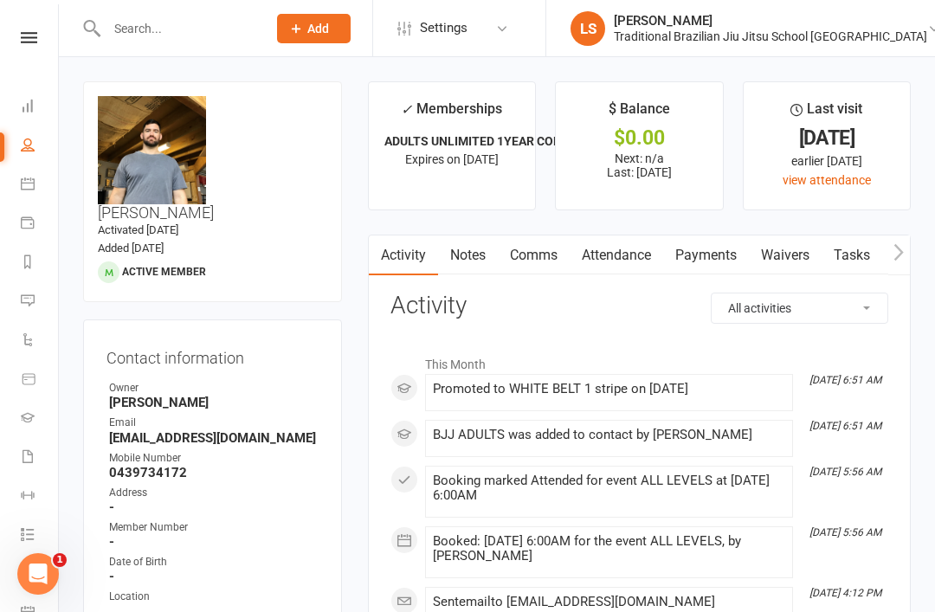
click at [152, 37] on input "text" at bounding box center [177, 28] width 153 height 24
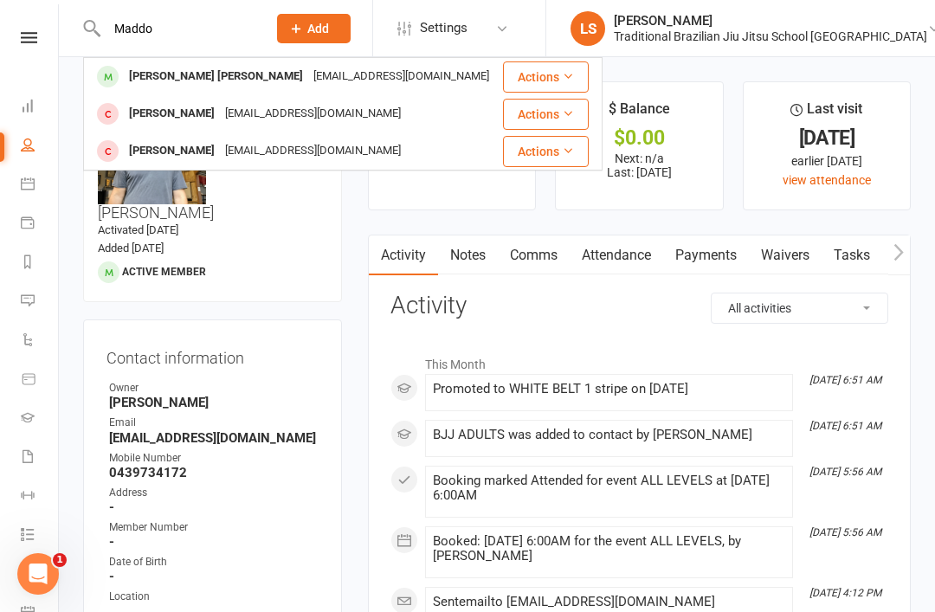
type input "Maddo"
click at [159, 78] on div "Maddox Smith" at bounding box center [216, 76] width 184 height 25
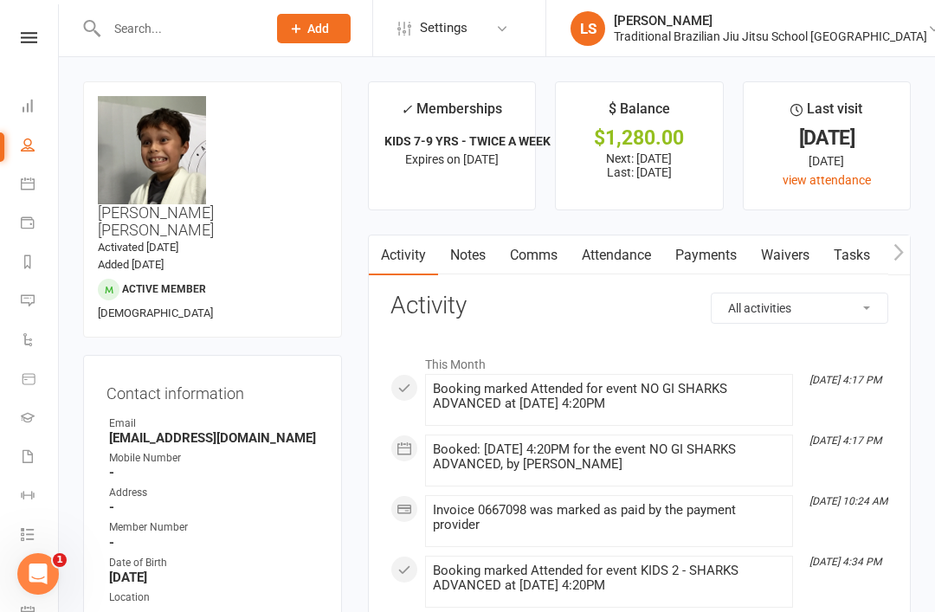
click at [707, 255] on link "Payments" at bounding box center [706, 255] width 86 height 40
